Goal: Find contact information: Find contact information

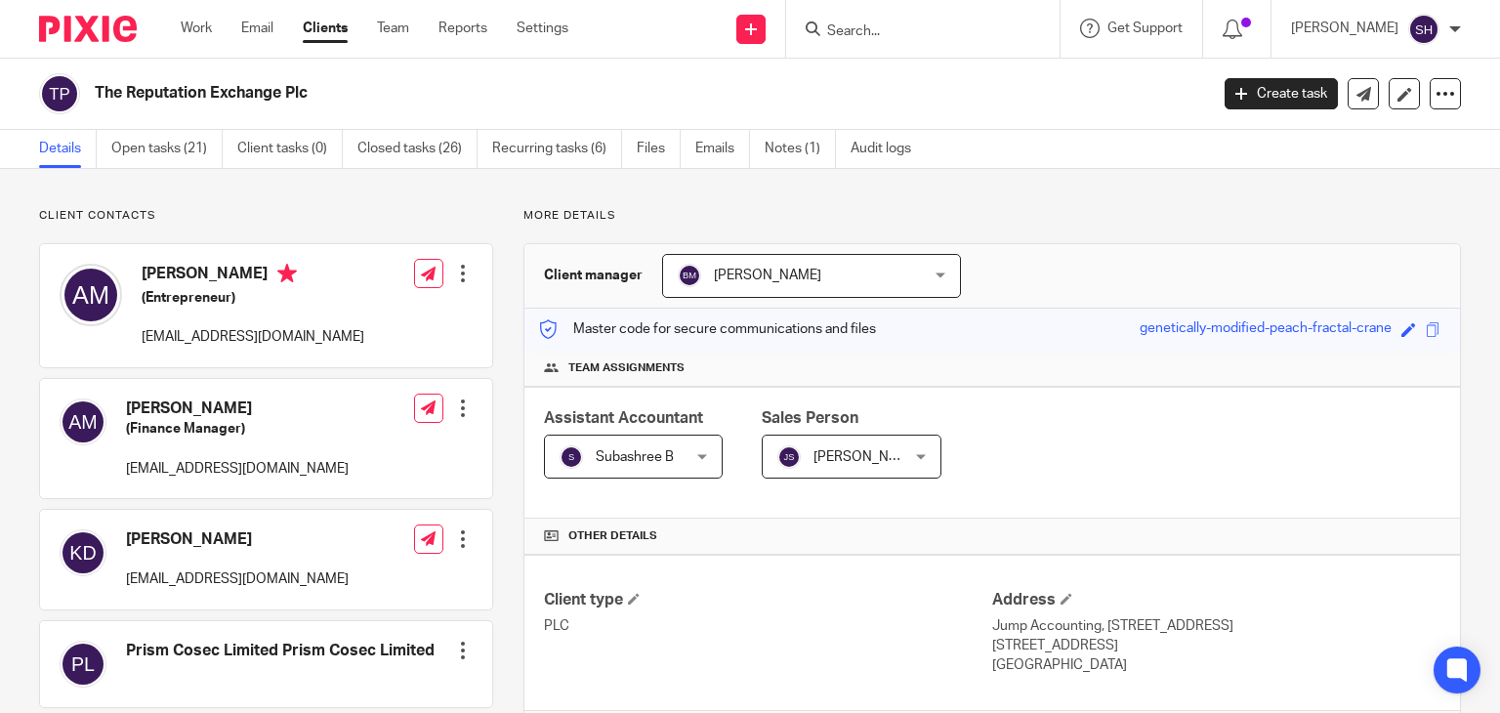
click at [853, 32] on input "Search" at bounding box center [913, 32] width 176 height 18
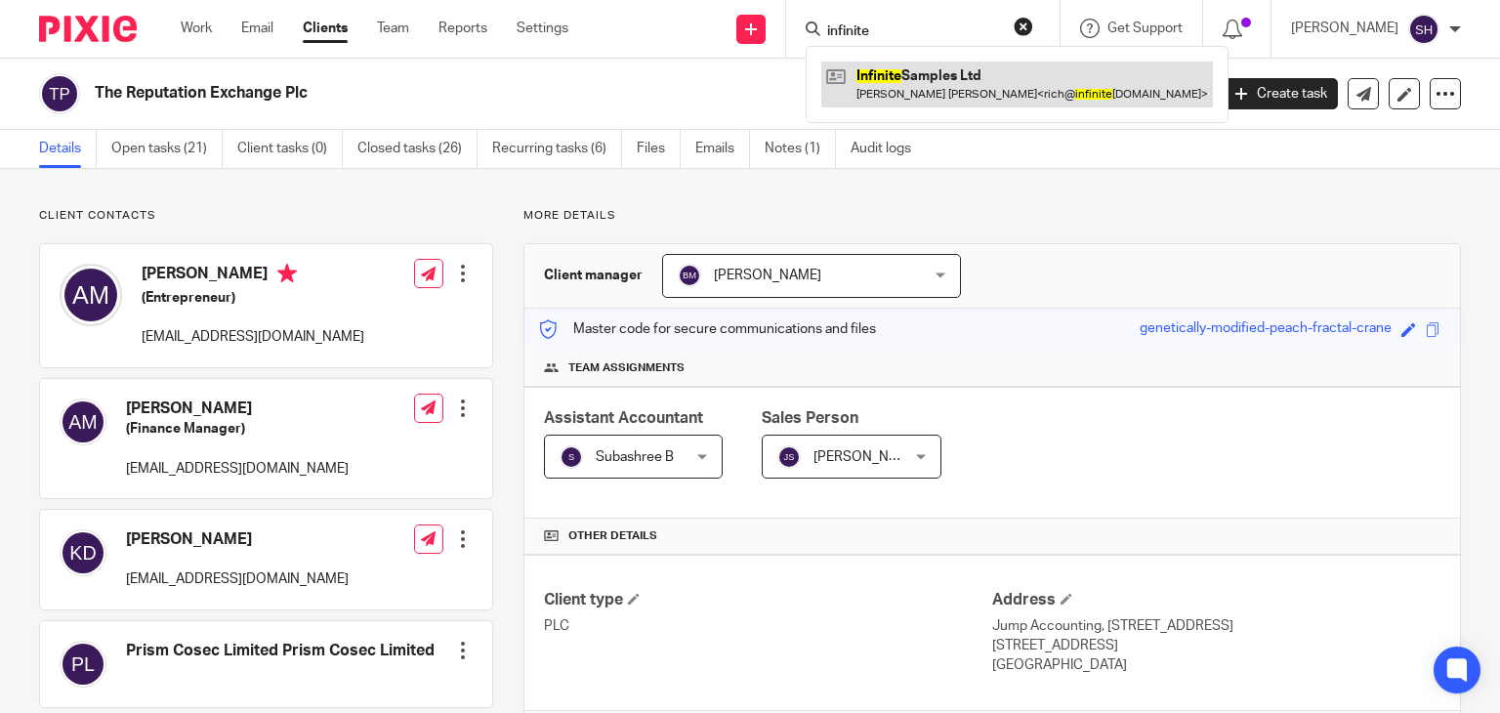
type input "infinite"
click at [891, 83] on link at bounding box center [1017, 84] width 392 height 45
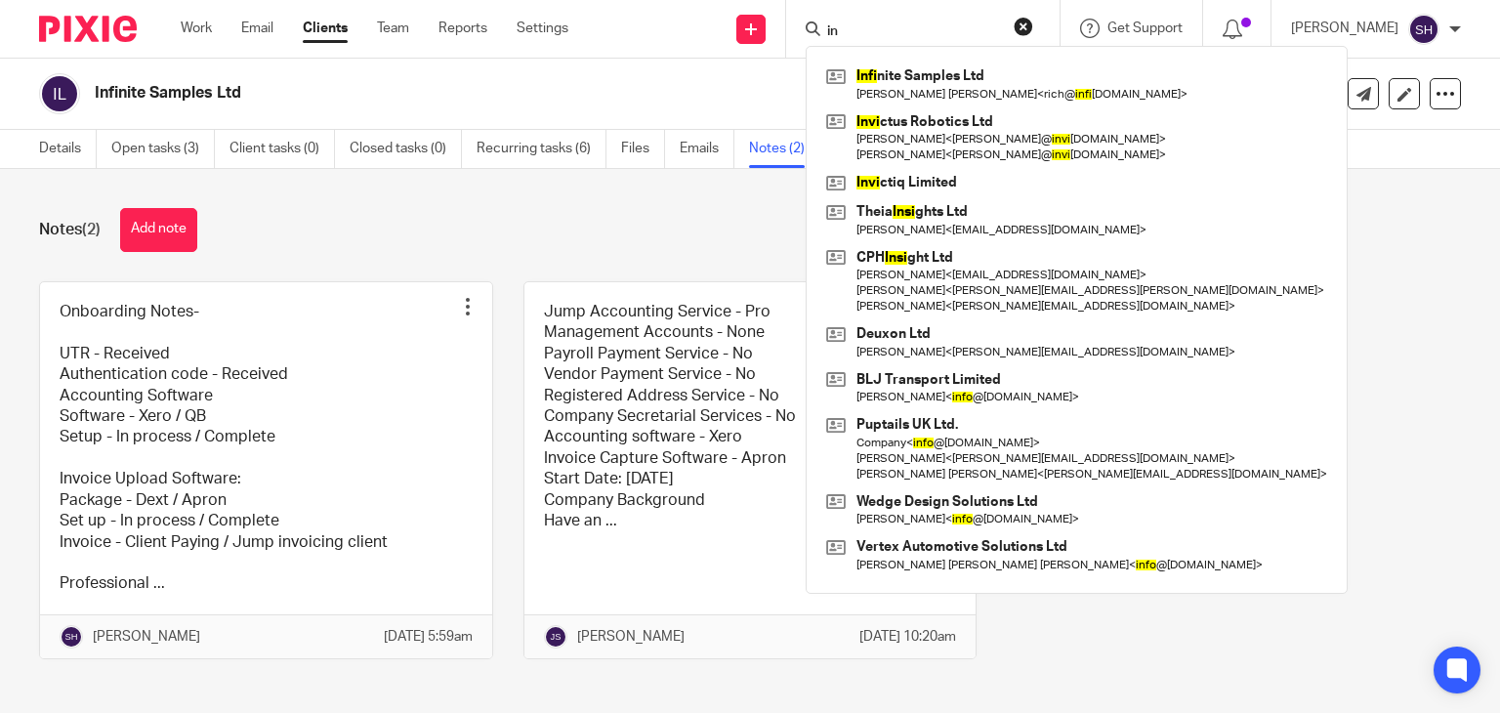
type input "i"
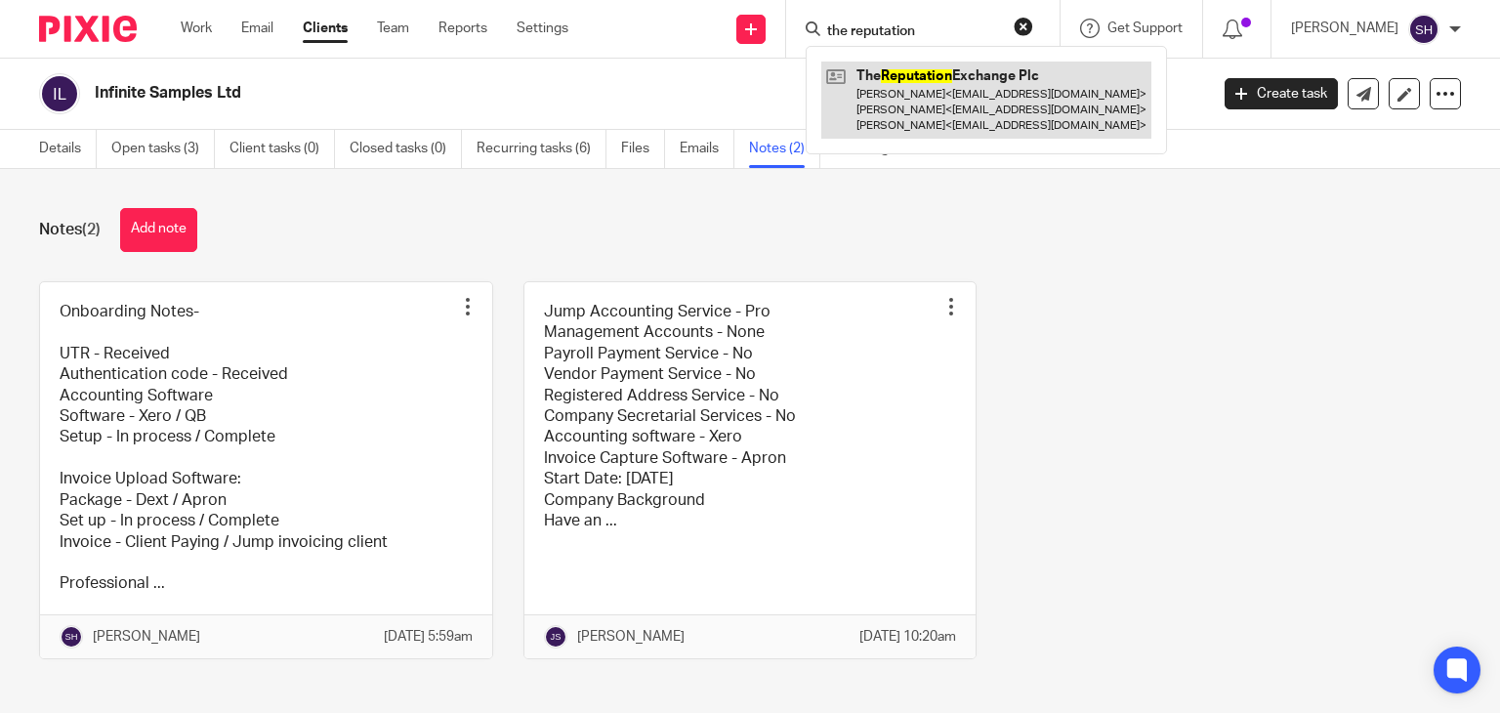
type input "the reputation"
click at [939, 102] on link at bounding box center [986, 100] width 330 height 77
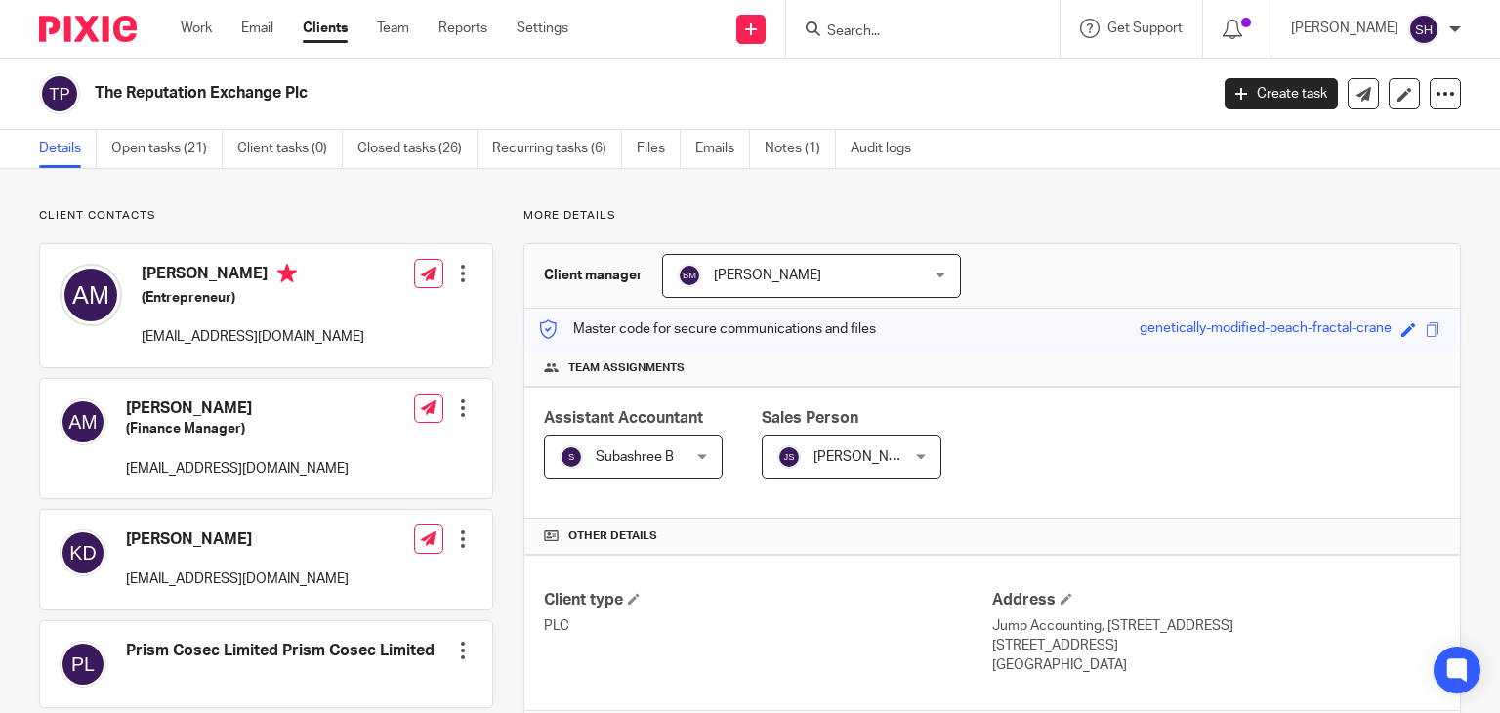
click at [396, 212] on p "Client contacts" at bounding box center [266, 216] width 454 height 16
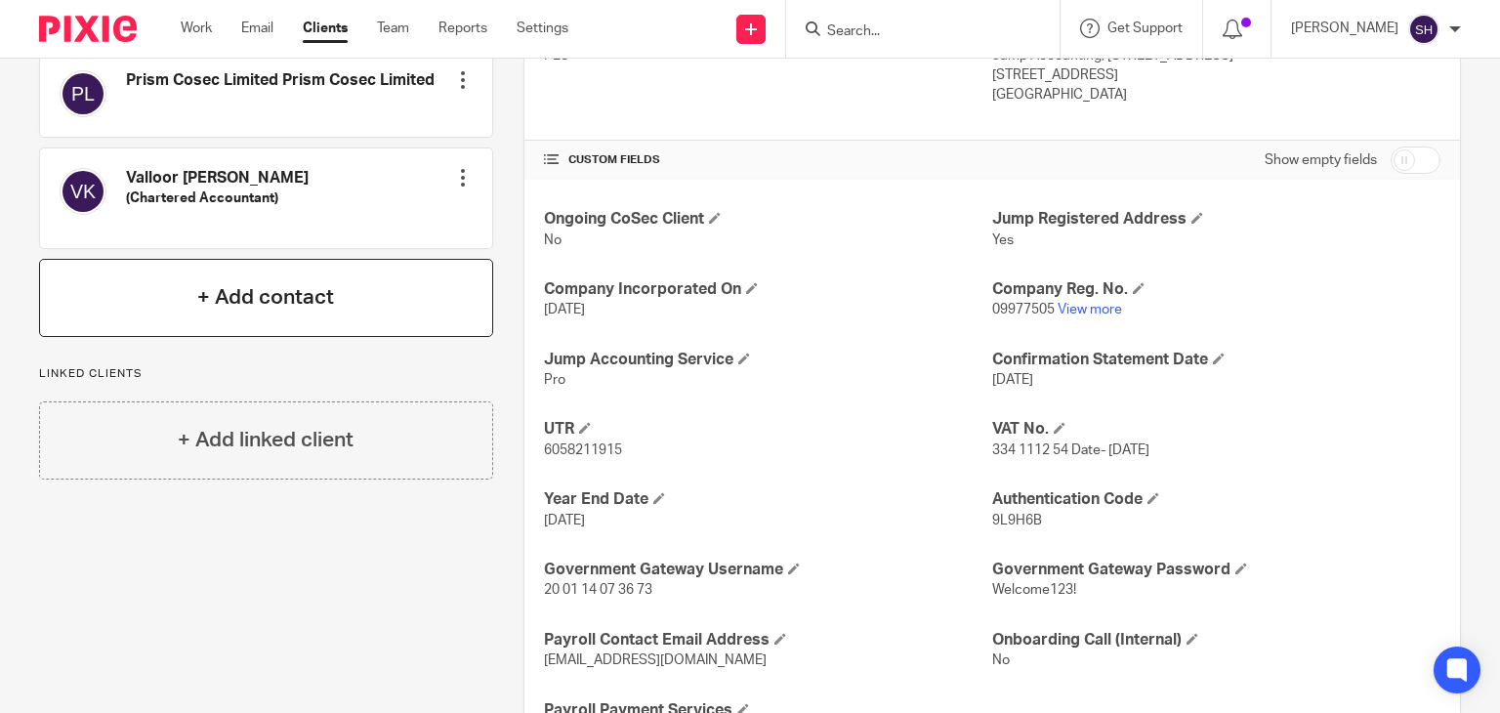
scroll to position [666, 0]
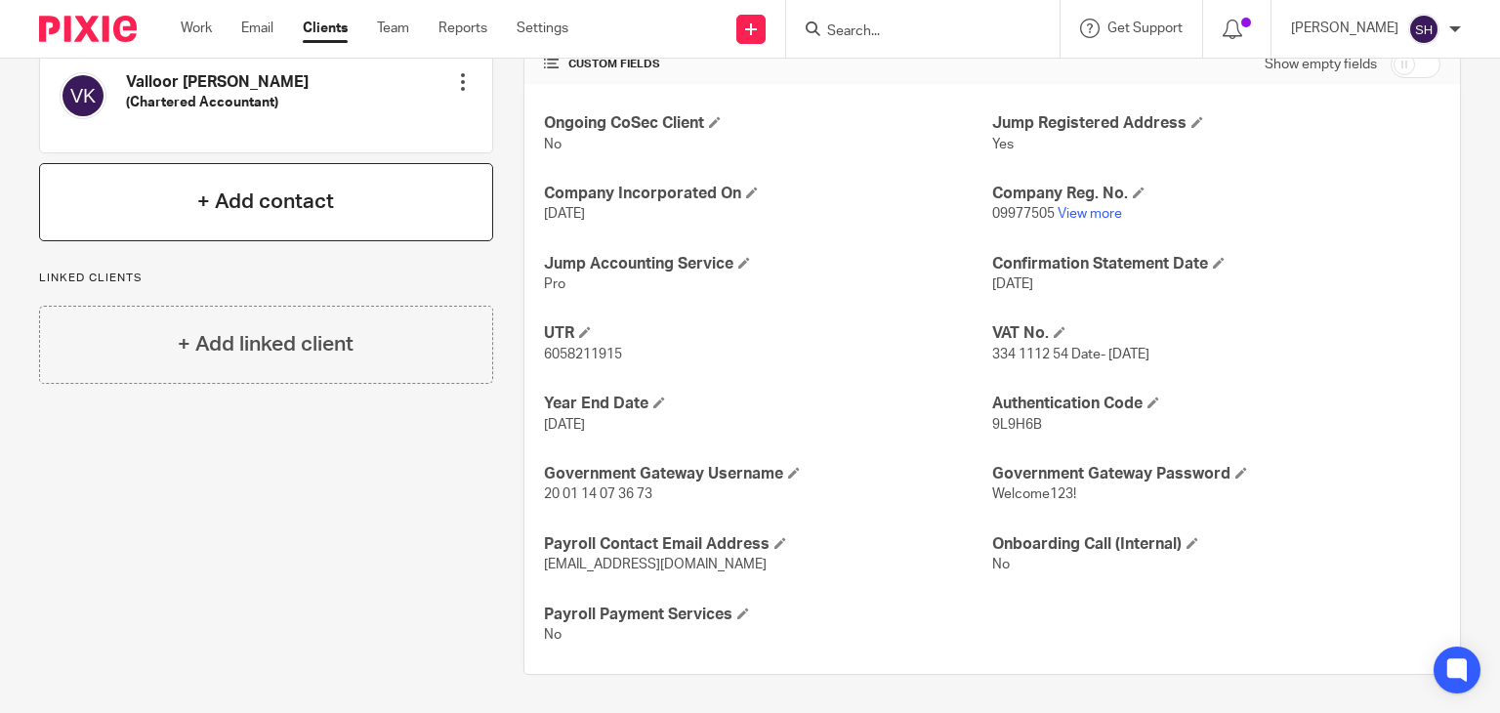
drag, startPoint x: 378, startPoint y: 198, endPoint x: 381, endPoint y: 212, distance: 14.0
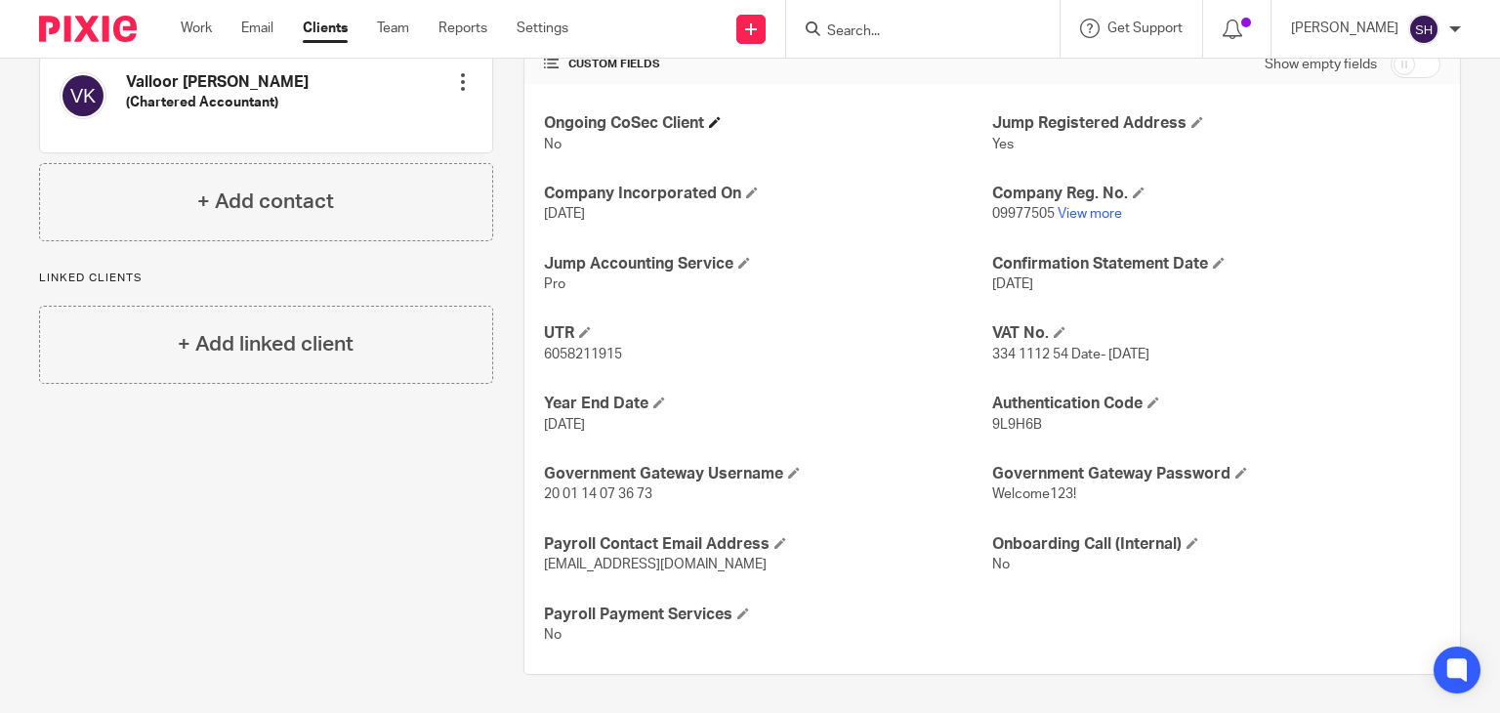
drag, startPoint x: 381, startPoint y: 212, endPoint x: 825, endPoint y: 124, distance: 452.9
click at [825, 124] on h4 "Ongoing CoSec Client" at bounding box center [768, 123] width 448 height 21
drag, startPoint x: 537, startPoint y: 348, endPoint x: 623, endPoint y: 343, distance: 86.1
click at [623, 343] on div "Ongoing CoSec Client No Jump Registered Address Yes Company Incorporated On 29 …" at bounding box center [992, 379] width 936 height 590
copy span "6058211915"
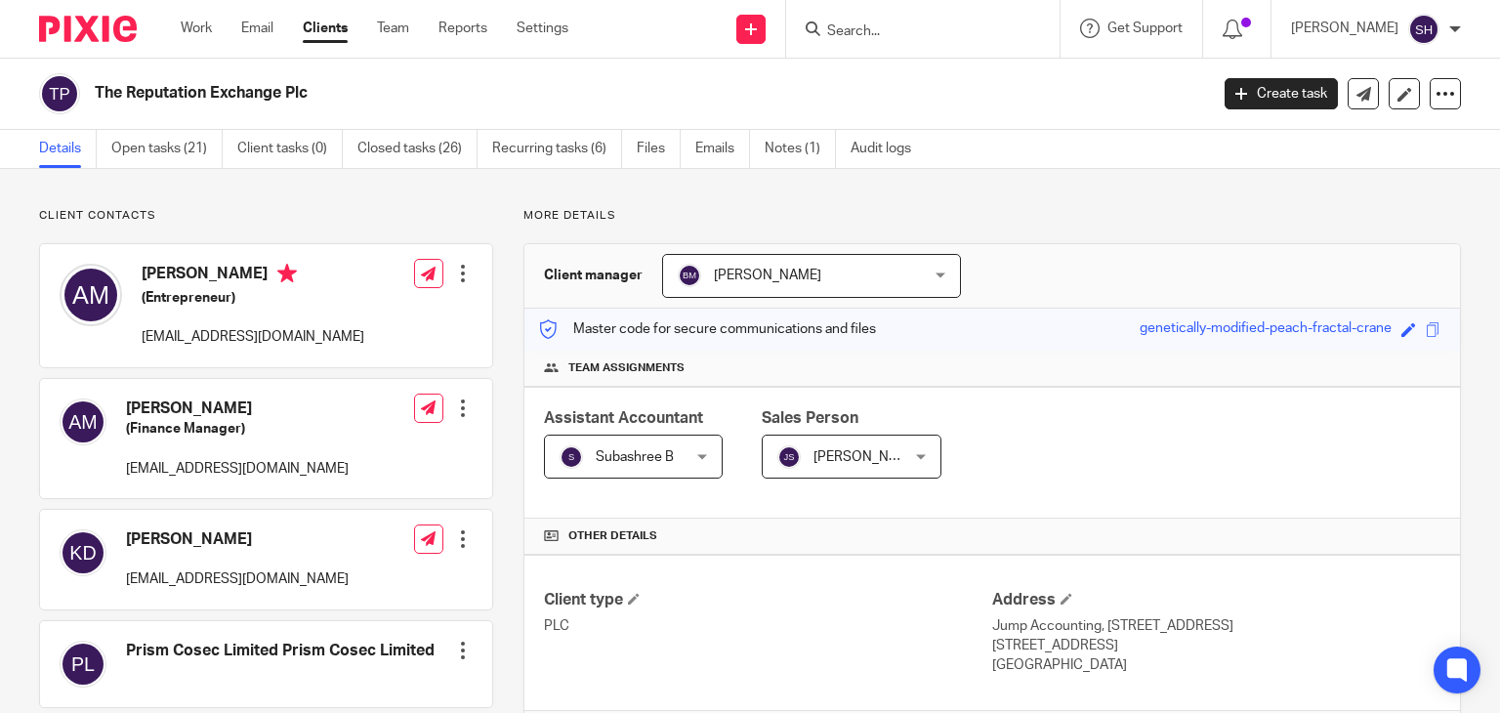
scroll to position [0, 0]
click at [351, 267] on div "Antonio Matta (Entrepreneur) marketing@therepx.com Edit contact Create client f…" at bounding box center [266, 305] width 452 height 123
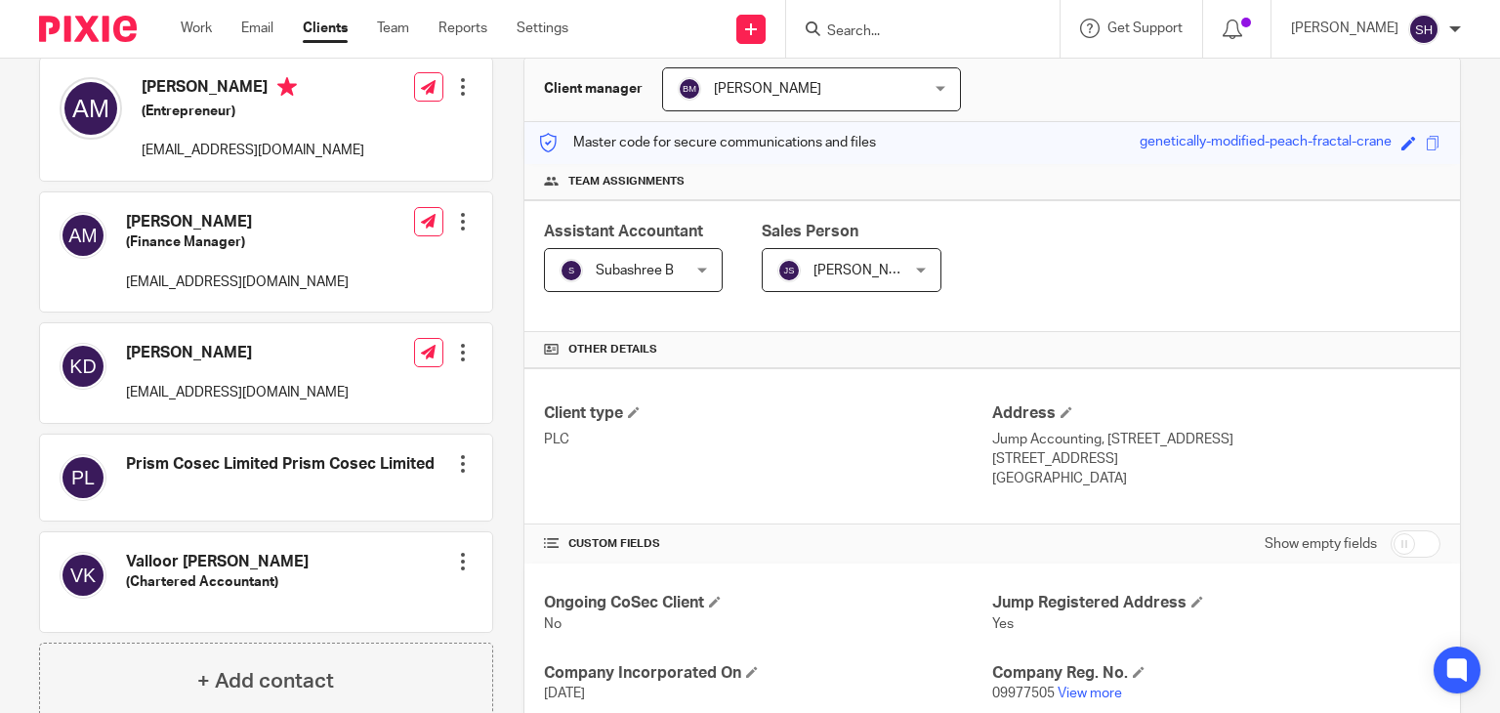
scroll to position [195, 0]
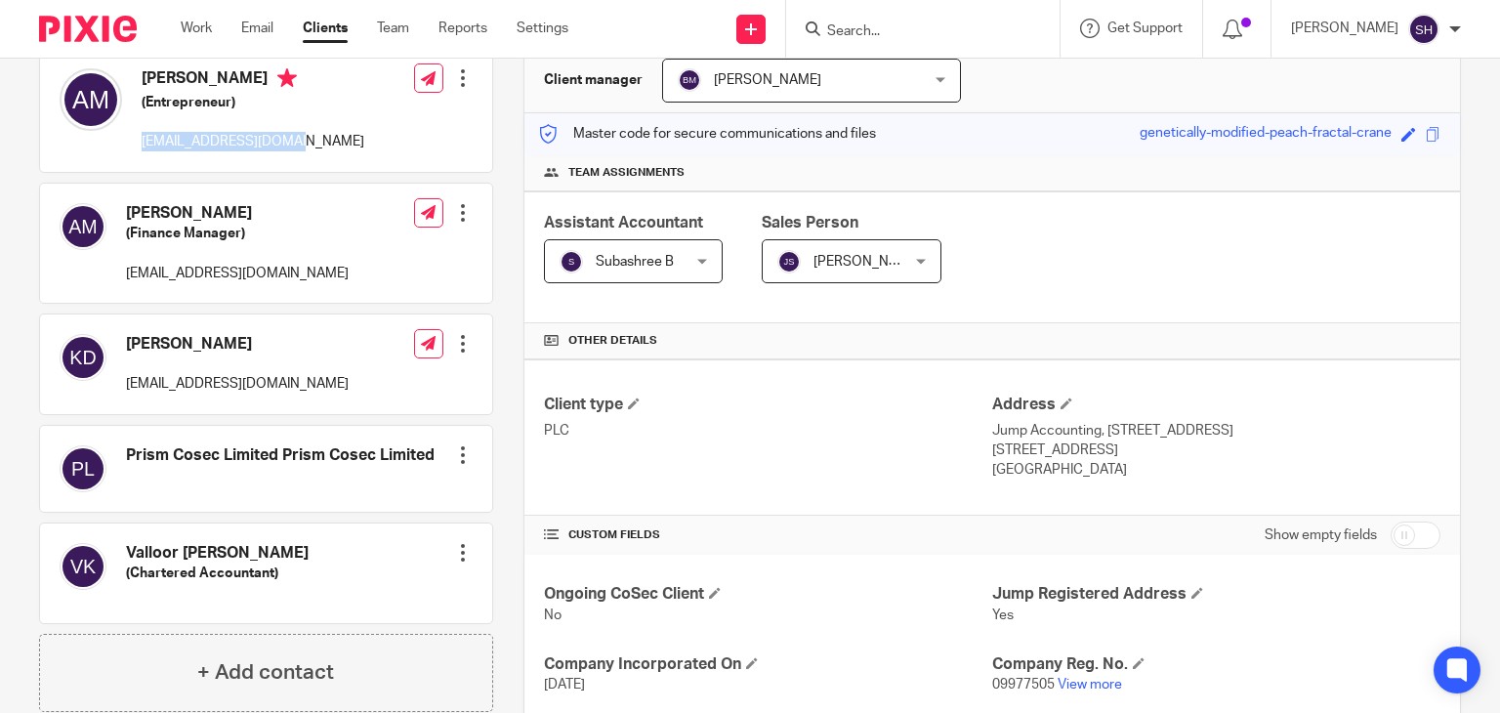
drag, startPoint x: 135, startPoint y: 129, endPoint x: 323, endPoint y: 142, distance: 188.9
click at [323, 142] on div "Antonio Matta (Entrepreneur) marketing@therepx.com Edit contact Create client f…" at bounding box center [266, 110] width 452 height 123
copy p "marketing@therepx.com"
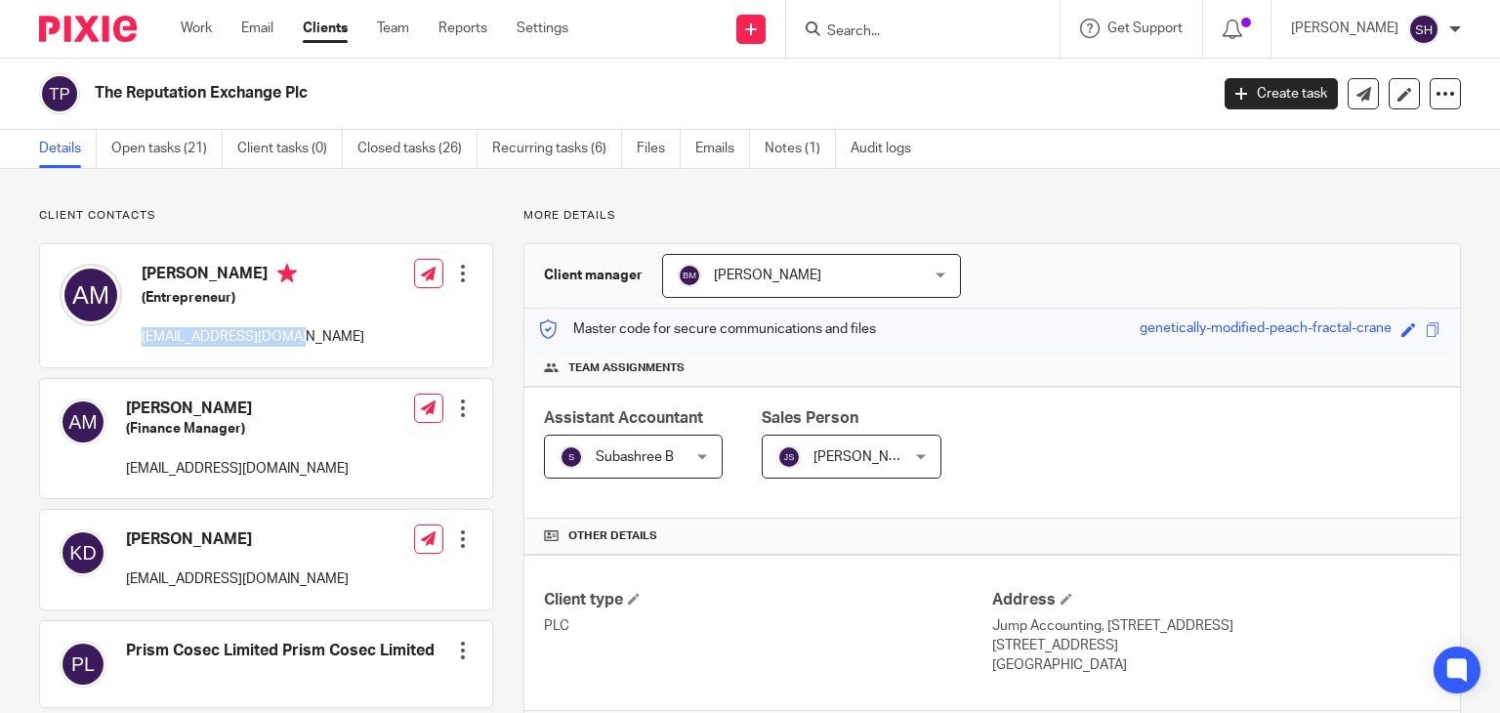
drag, startPoint x: 141, startPoint y: 267, endPoint x: 243, endPoint y: 279, distance: 103.3
click at [243, 279] on div "Antonio Matta (Entrepreneur) marketing@therepx.com" at bounding box center [212, 306] width 305 height 104
copy h4 "Antonio Matta"
drag, startPoint x: 201, startPoint y: 336, endPoint x: 149, endPoint y: 347, distance: 52.9
click at [197, 336] on p "marketing@therepx.com" at bounding box center [253, 337] width 223 height 20
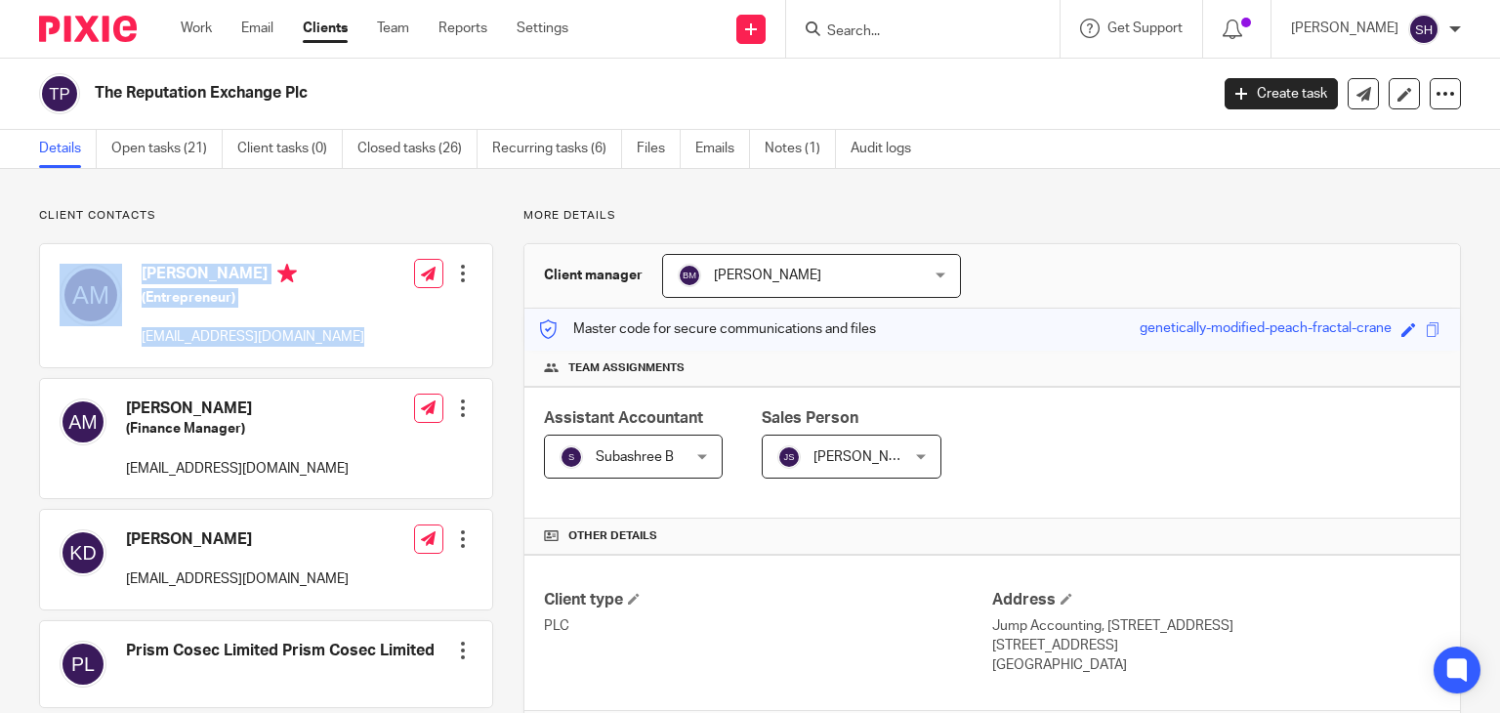
drag, startPoint x: 123, startPoint y: 337, endPoint x: 383, endPoint y: 331, distance: 259.8
click at [383, 331] on div "Antonio Matta (Entrepreneur) marketing@therepx.com Edit contact Create client f…" at bounding box center [266, 305] width 452 height 123
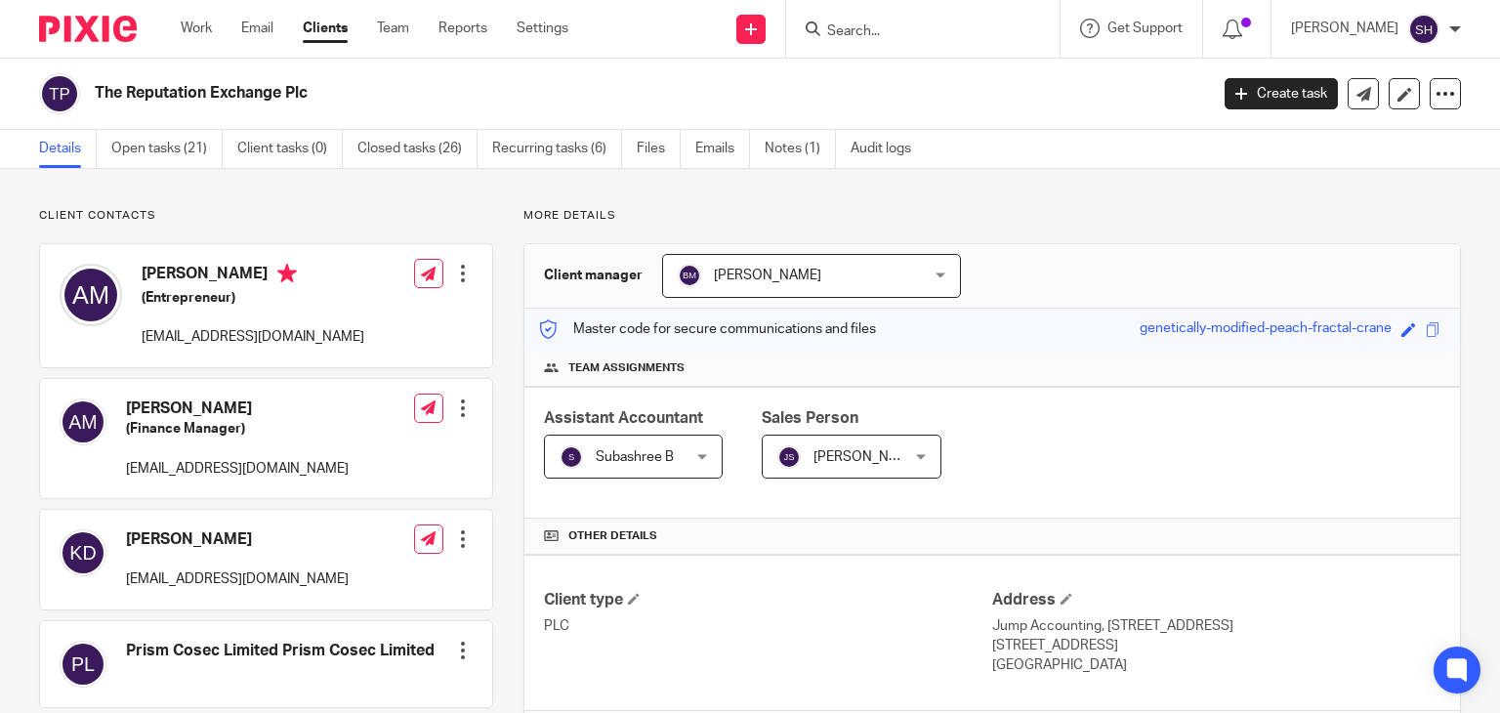
drag, startPoint x: 417, startPoint y: 388, endPoint x: 383, endPoint y: 366, distance: 40.4
click at [407, 382] on div "Andreas Daniel Maetzler (Finance Manager) a.maetzler@capitalsuite.ch Edit conta…" at bounding box center [266, 438] width 452 height 119
drag, startPoint x: 137, startPoint y: 337, endPoint x: 307, endPoint y: 339, distance: 169.9
click at [322, 347] on div "Antonio Matta (Entrepreneur) marketing@therepx.com Edit contact Create client f…" at bounding box center [266, 305] width 452 height 123
copy p "marketing@therepx.com"
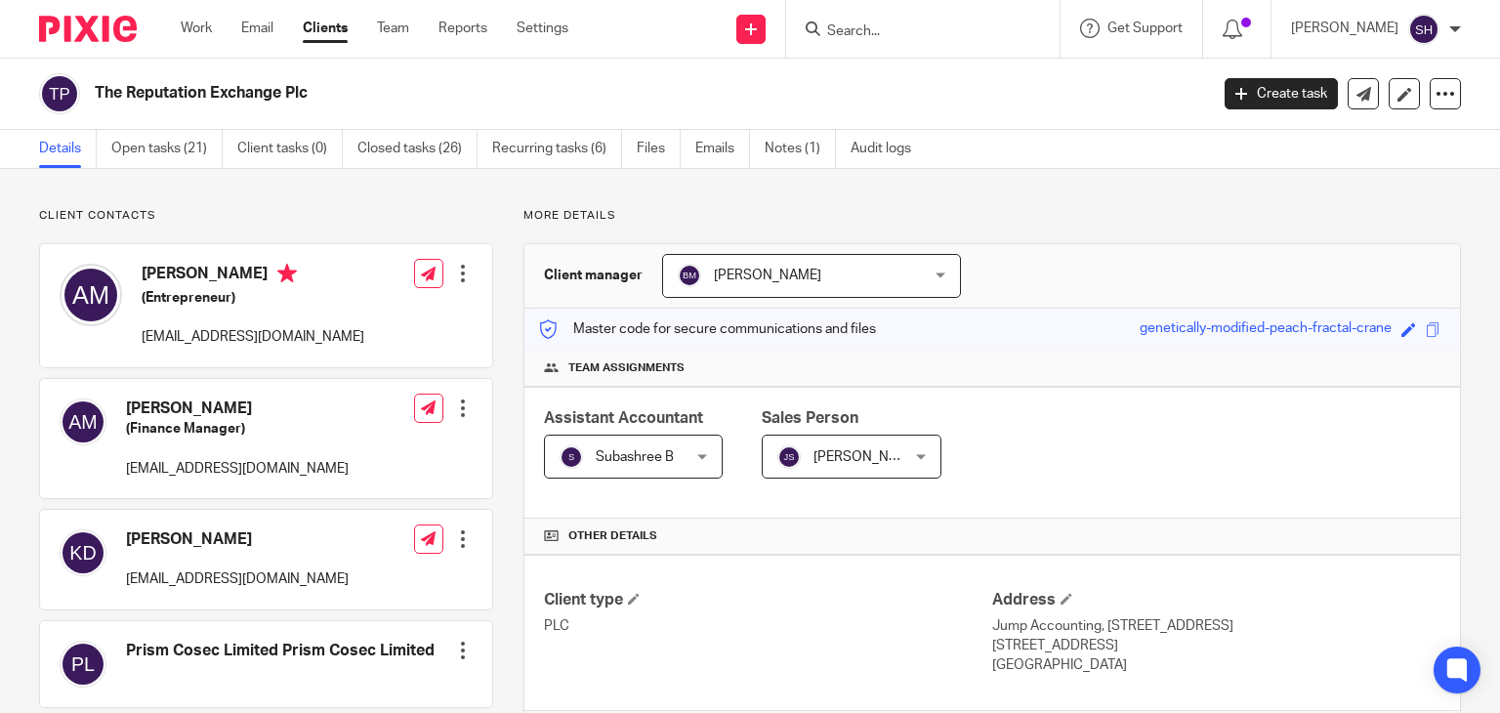
click at [865, 30] on input "Search" at bounding box center [913, 32] width 176 height 18
paste input "THE DATABETICS LIMITED"
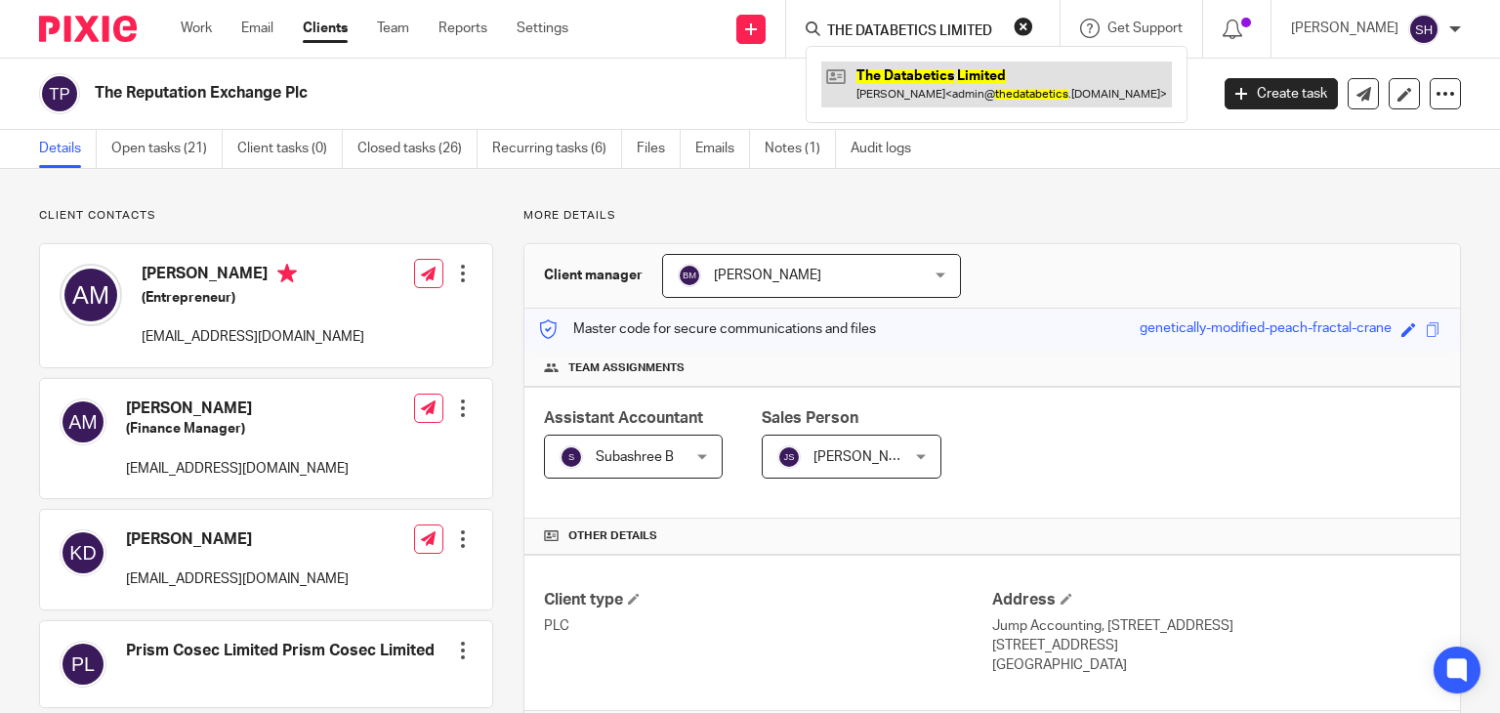
type input "THE DATABETICS LIMITED"
click at [919, 88] on link at bounding box center [996, 84] width 351 height 45
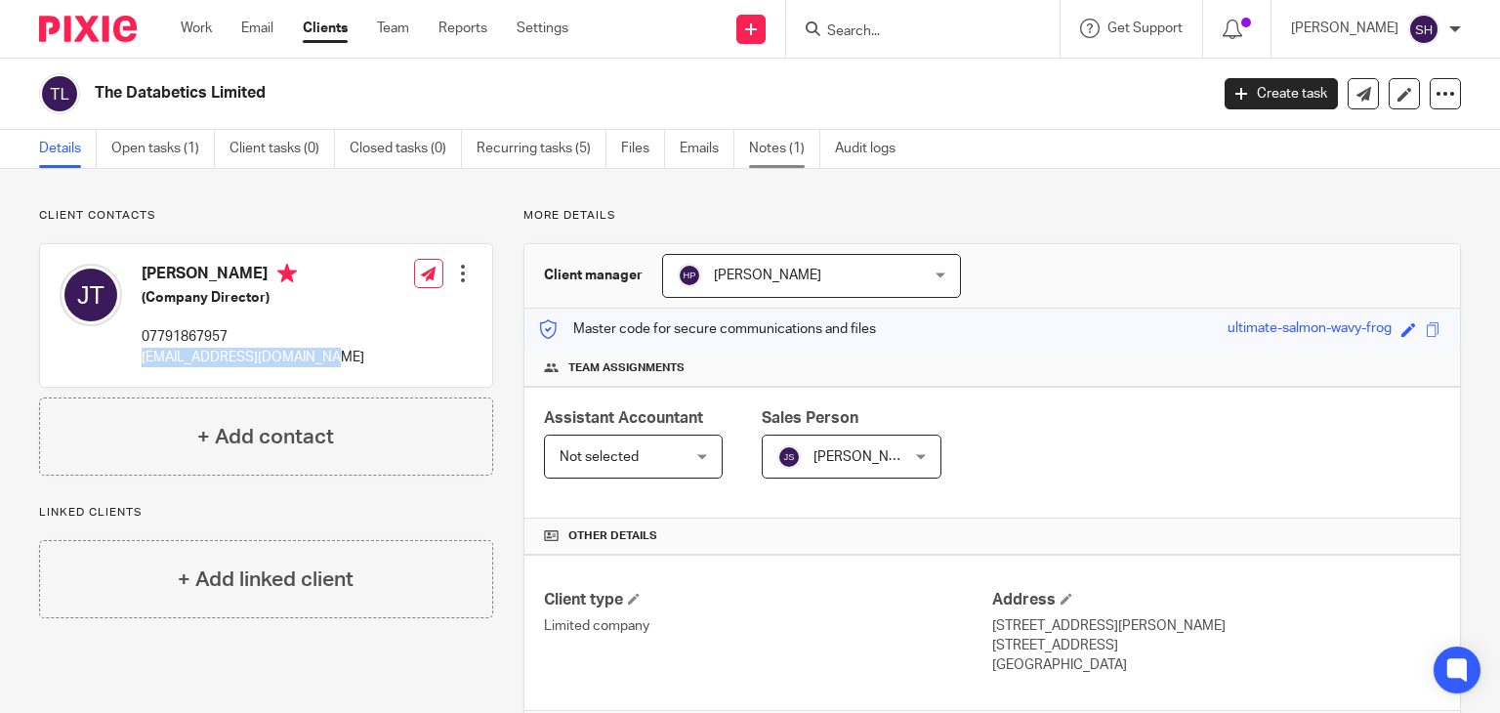
click at [788, 133] on link "Notes (1)" at bounding box center [784, 149] width 71 height 38
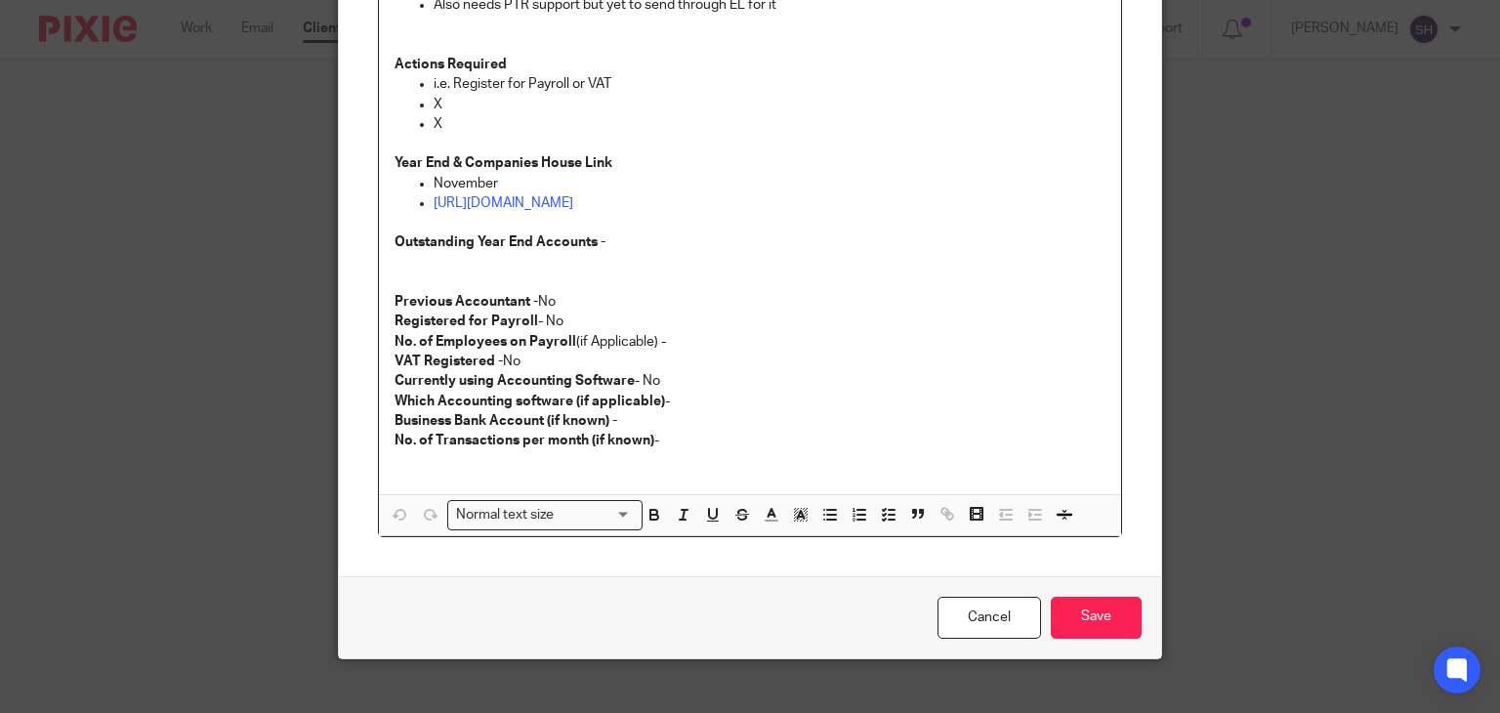
scroll to position [648, 0]
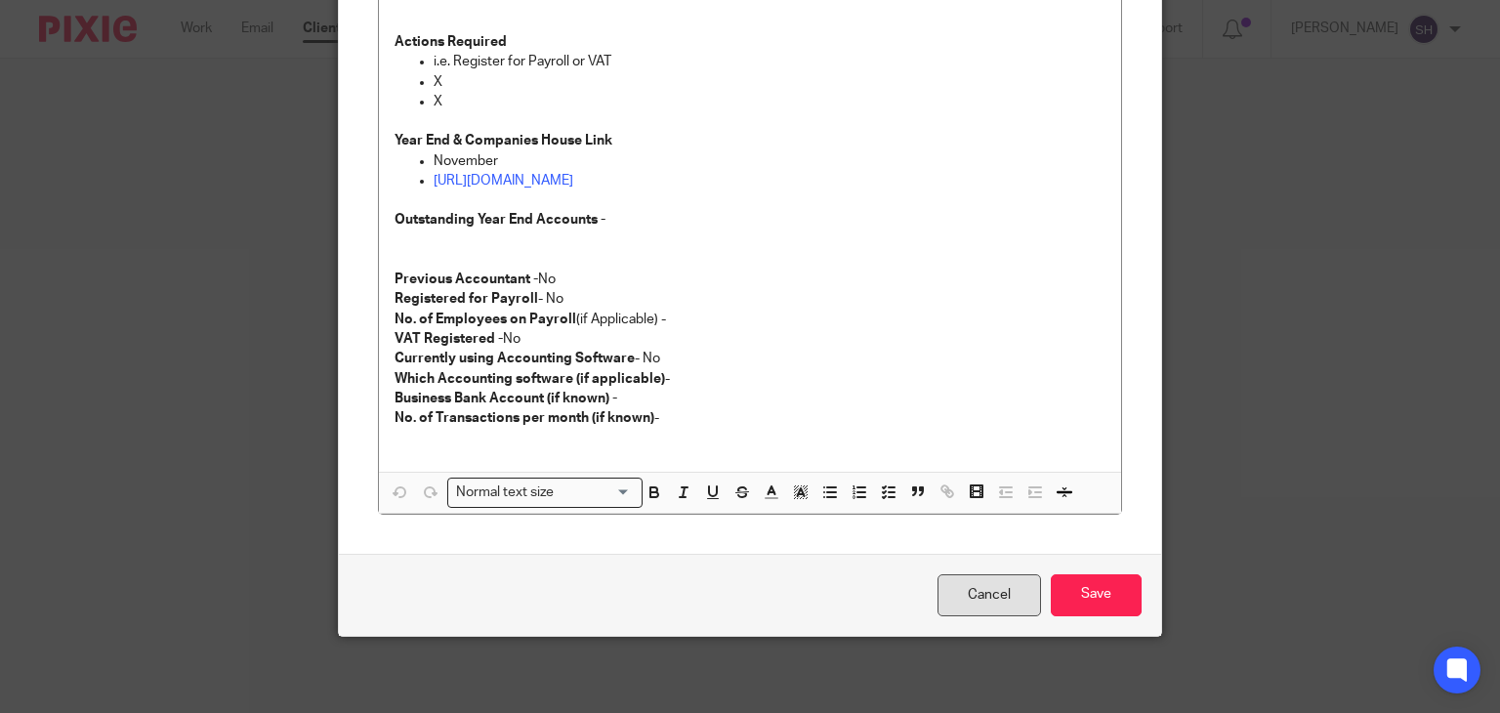
click at [959, 589] on link "Cancel" at bounding box center [990, 595] width 104 height 42
